Goal: Information Seeking & Learning: Learn about a topic

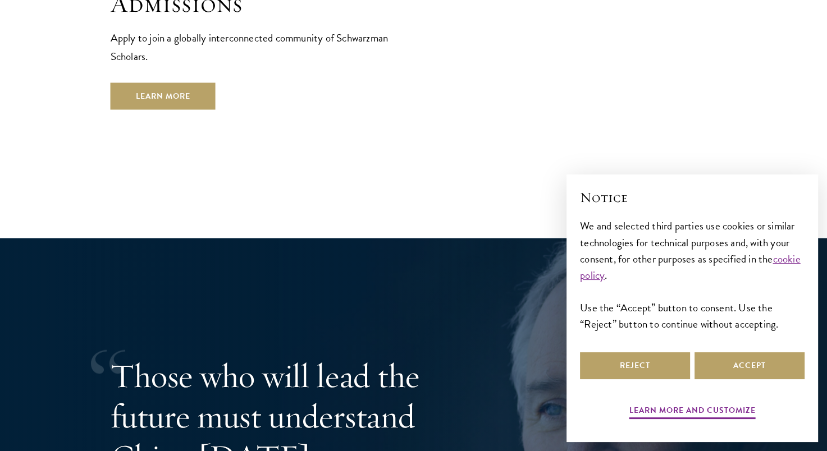
scroll to position [1999, 0]
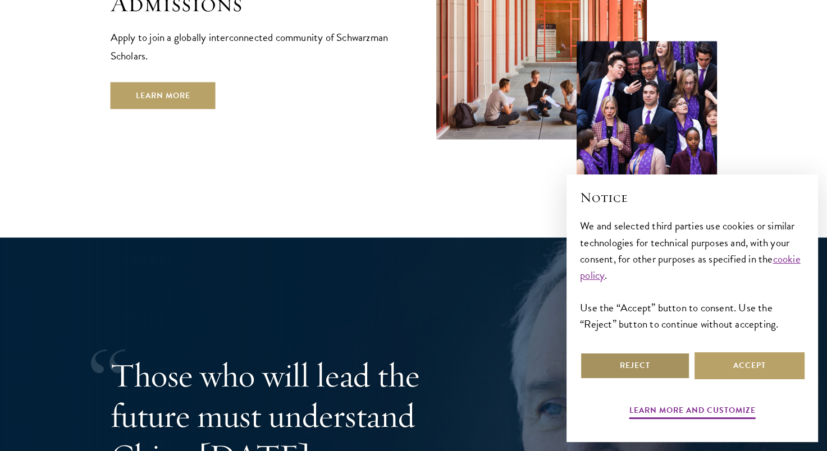
click at [656, 371] on button "Reject" at bounding box center [635, 366] width 110 height 27
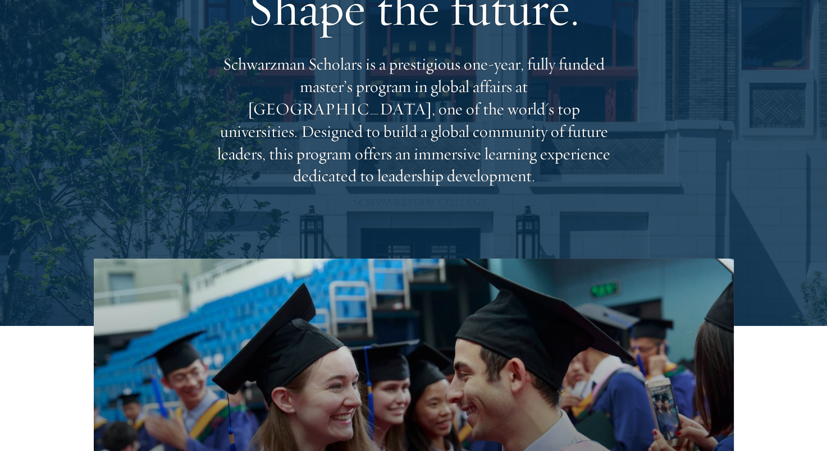
scroll to position [0, 0]
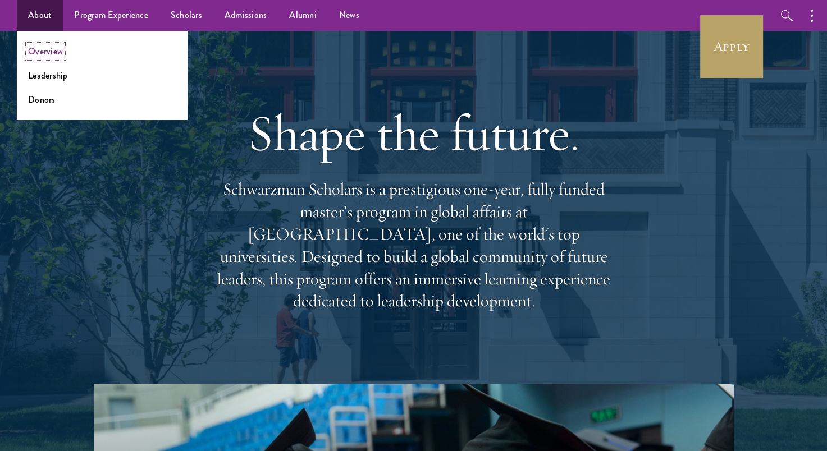
click at [50, 52] on link "Overview" at bounding box center [45, 51] width 35 height 13
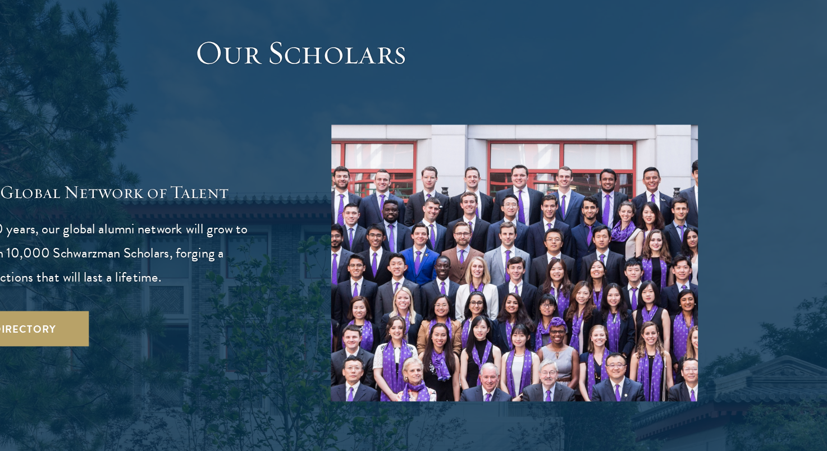
scroll to position [1906, 0]
